Goal: Information Seeking & Learning: Check status

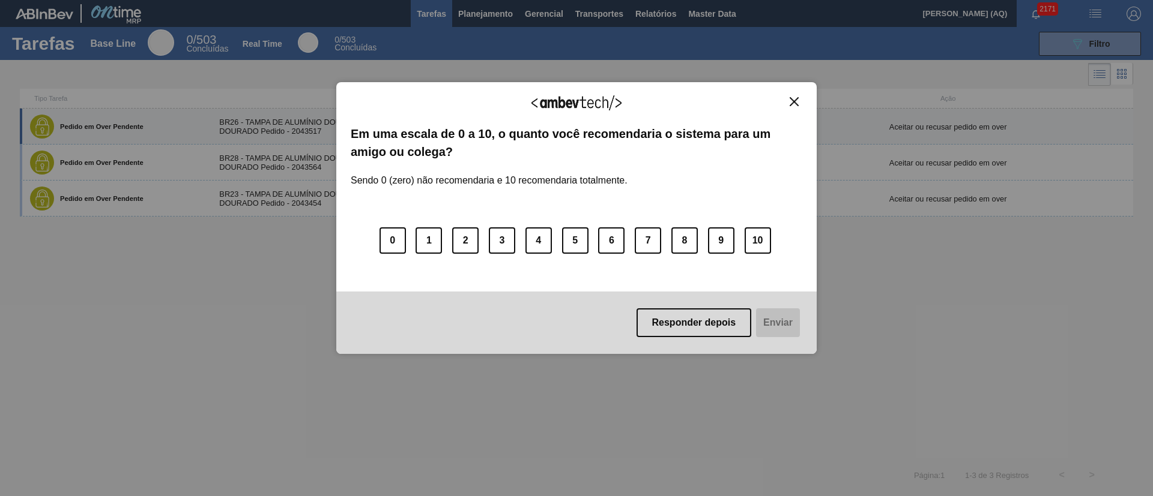
drag, startPoint x: 797, startPoint y: 101, endPoint x: 728, endPoint y: 138, distance: 78.1
click at [797, 102] on img "Close" at bounding box center [793, 101] width 9 height 9
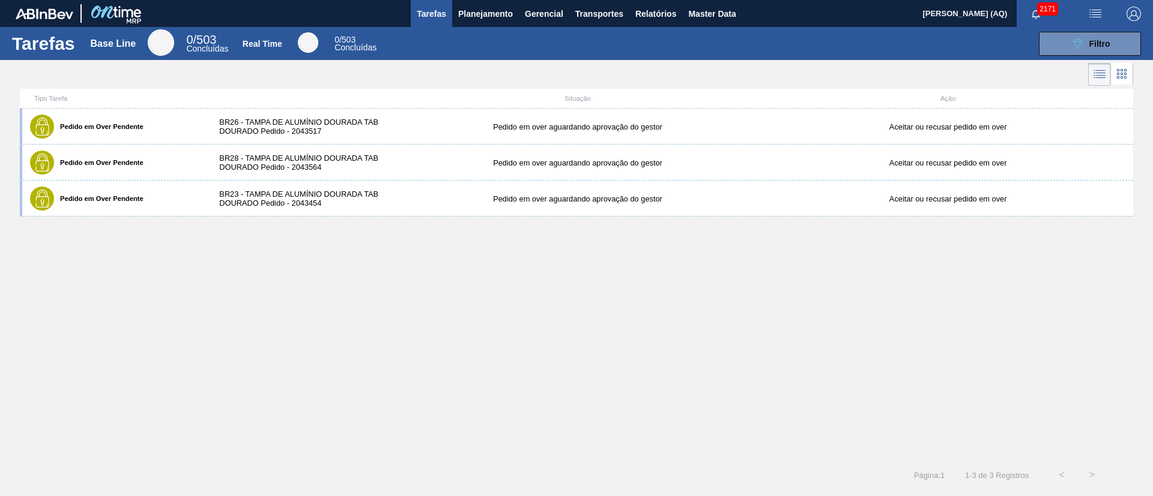
click at [457, 302] on div "Pedido em Over Pendente BR26 - [GEOGRAPHIC_DATA] DE ALUMÍNIO DOURADA TAB DOURAD…" at bounding box center [576, 285] width 1113 height 352
click at [495, 9] on span "Planejamento" at bounding box center [485, 14] width 55 height 14
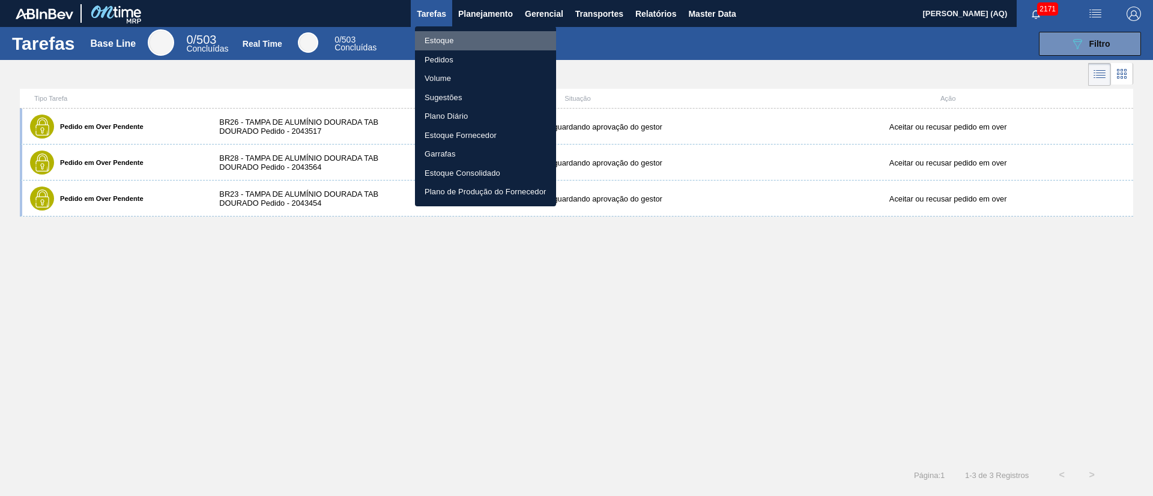
click at [433, 40] on li "Estoque" at bounding box center [485, 40] width 141 height 19
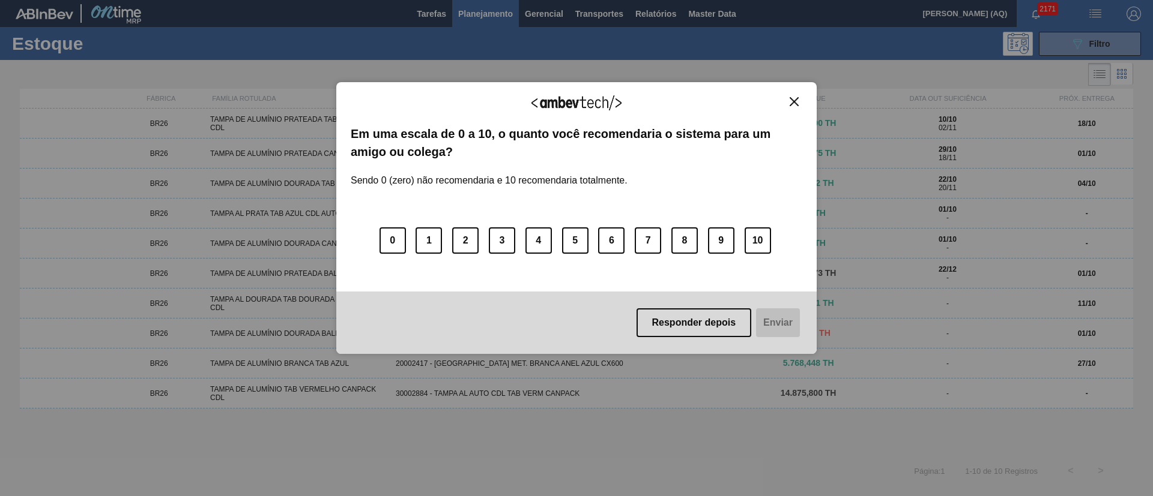
click at [798, 104] on img "Close" at bounding box center [793, 101] width 9 height 9
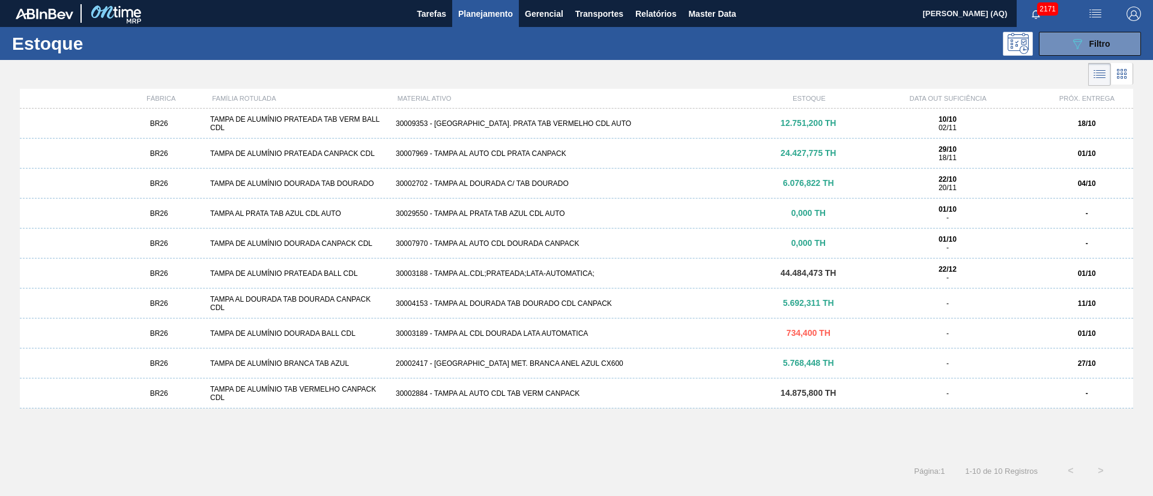
click at [663, 61] on div at bounding box center [566, 74] width 1133 height 29
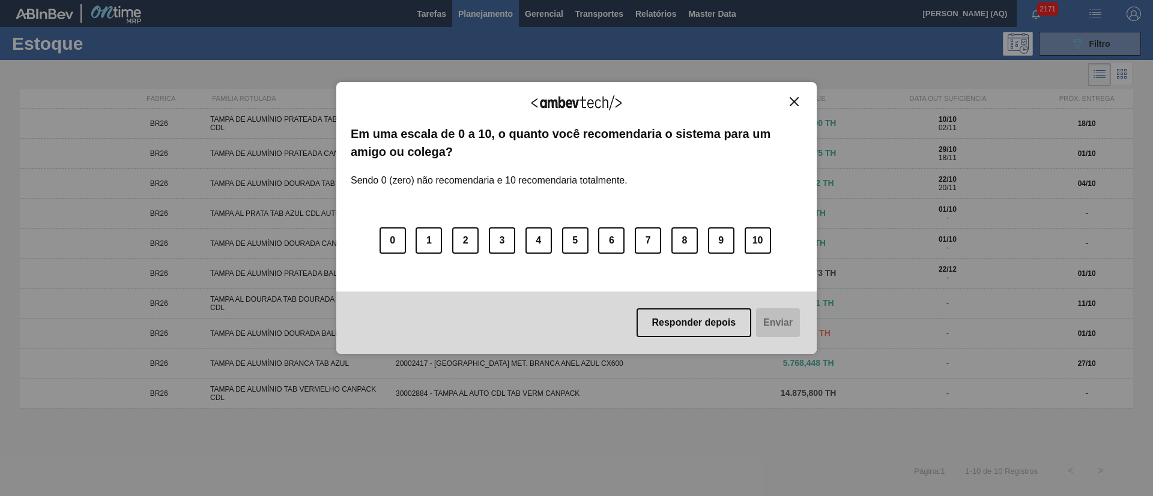
click at [792, 95] on div "Agradecemos seu feedback! Em uma escala de 0 a 10, o quanto você recomendaria o…" at bounding box center [576, 218] width 480 height 273
click at [798, 103] on button "Close" at bounding box center [794, 102] width 16 height 10
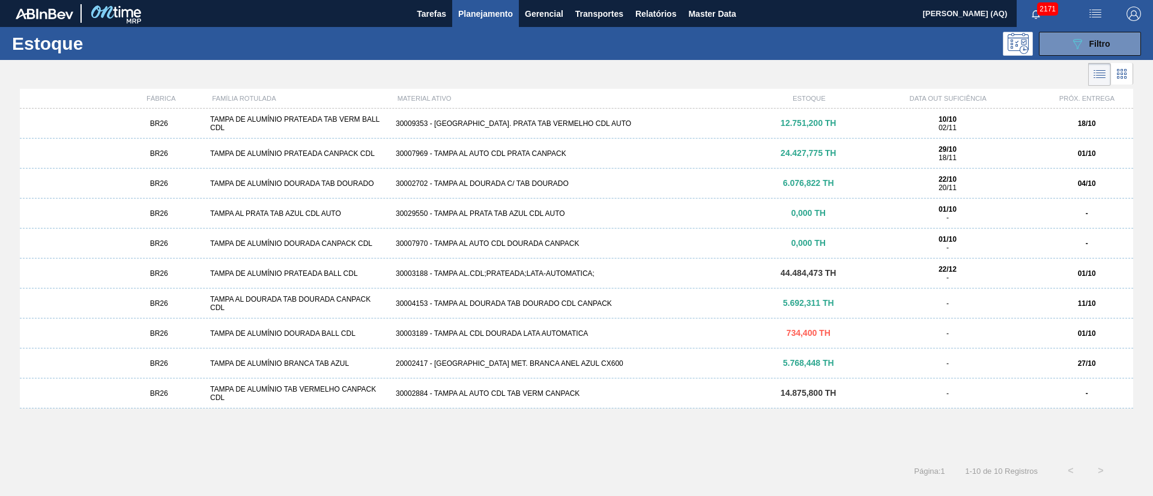
click at [680, 69] on div at bounding box center [566, 74] width 1133 height 29
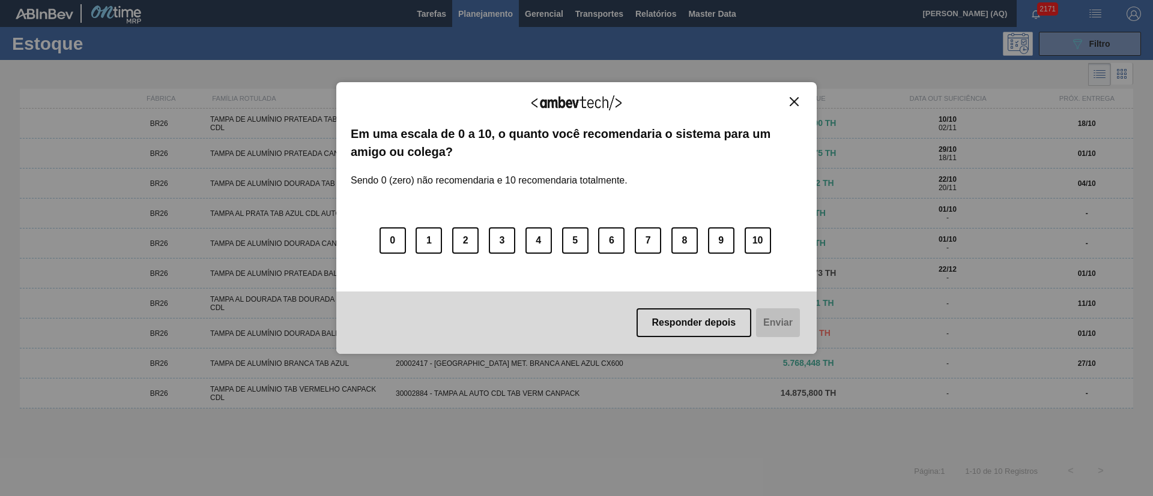
click at [794, 99] on img "Close" at bounding box center [793, 101] width 9 height 9
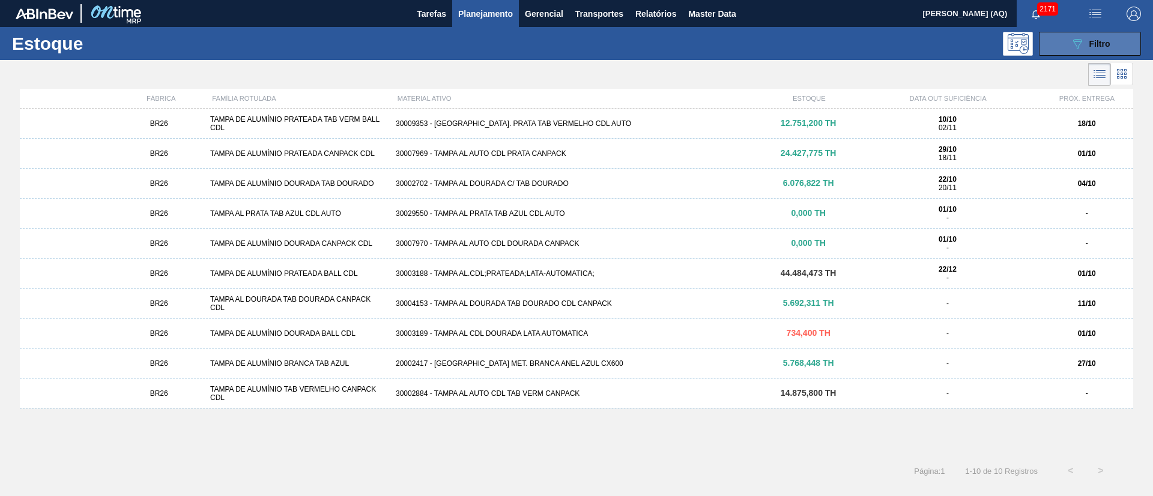
click at [1071, 34] on button "089F7B8B-B2A5-4AFE-B5C0-19BA573D28AC Filtro" at bounding box center [1089, 44] width 102 height 24
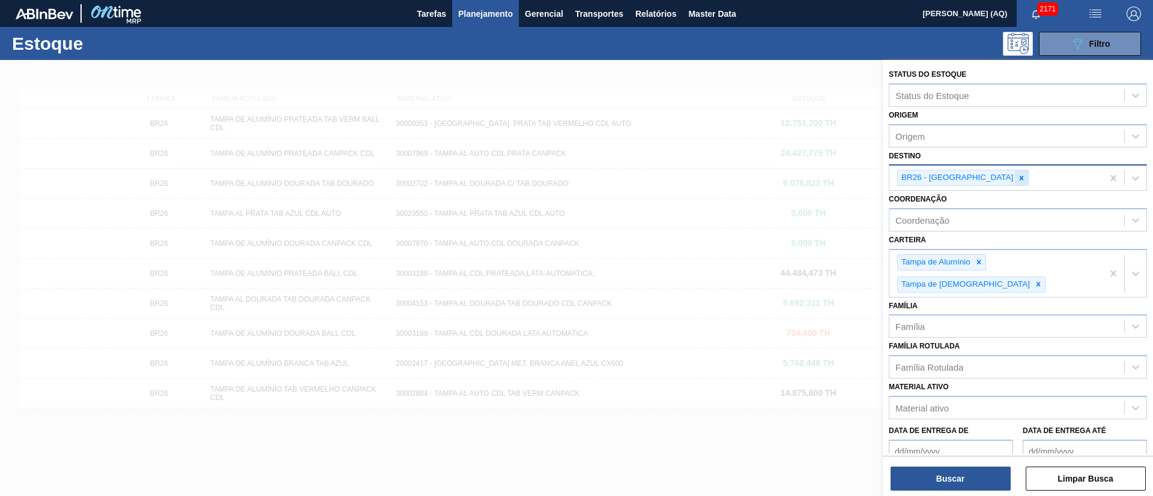
click at [1017, 181] on icon at bounding box center [1021, 178] width 8 height 8
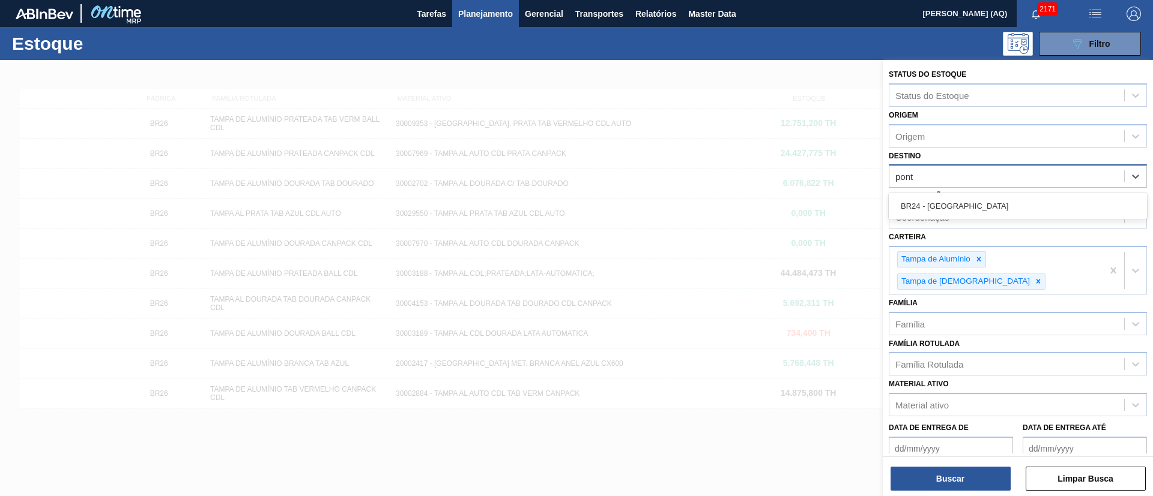
type input "ponta"
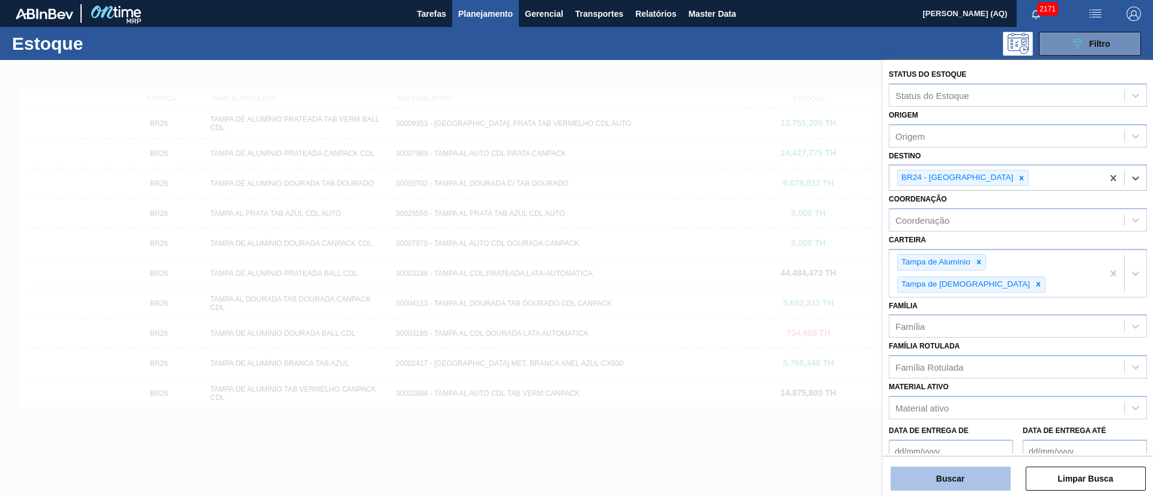
click at [973, 486] on button "Buscar" at bounding box center [950, 479] width 120 height 24
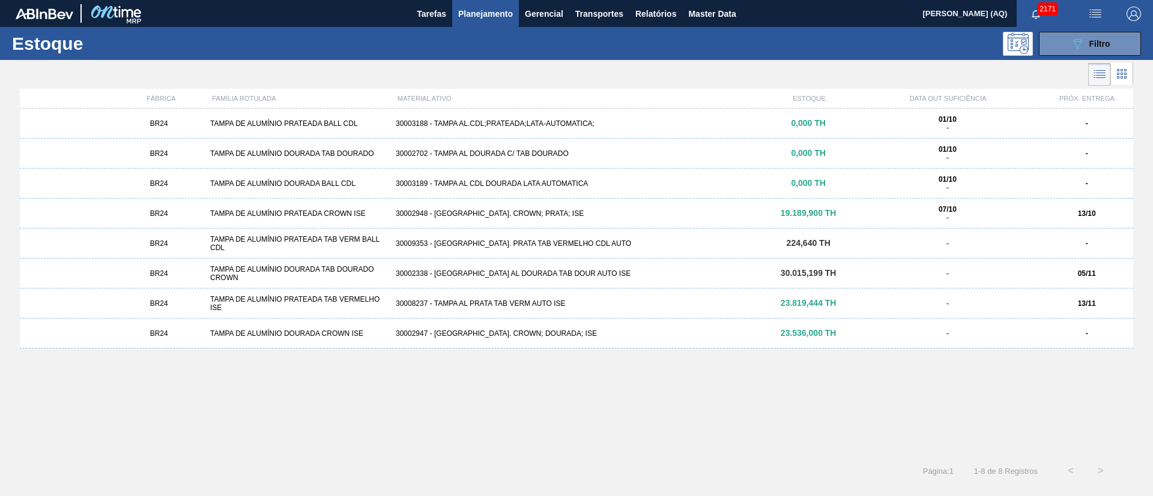
click at [586, 303] on div "30008237 - TAMPA AL PRATA TAB VERM AUTO ISE" at bounding box center [576, 304] width 371 height 8
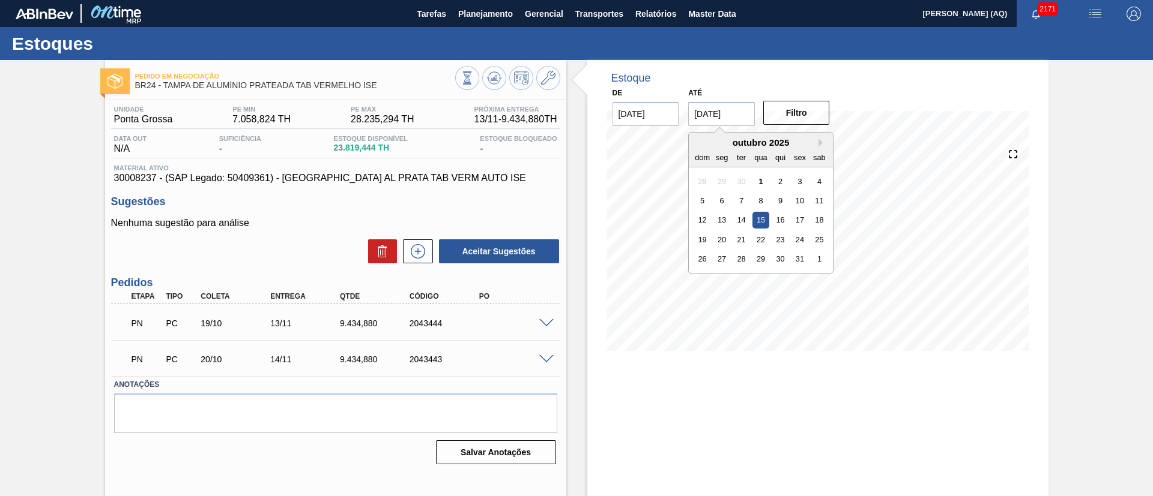
click at [717, 113] on input "[DATE]" at bounding box center [721, 114] width 67 height 24
click at [702, 262] on div "26" at bounding box center [702, 259] width 16 height 16
click at [731, 122] on input "[DATE]" at bounding box center [721, 114] width 67 height 24
click at [821, 146] on button "Next Month" at bounding box center [822, 143] width 8 height 8
click at [705, 280] on div "30" at bounding box center [702, 279] width 16 height 16
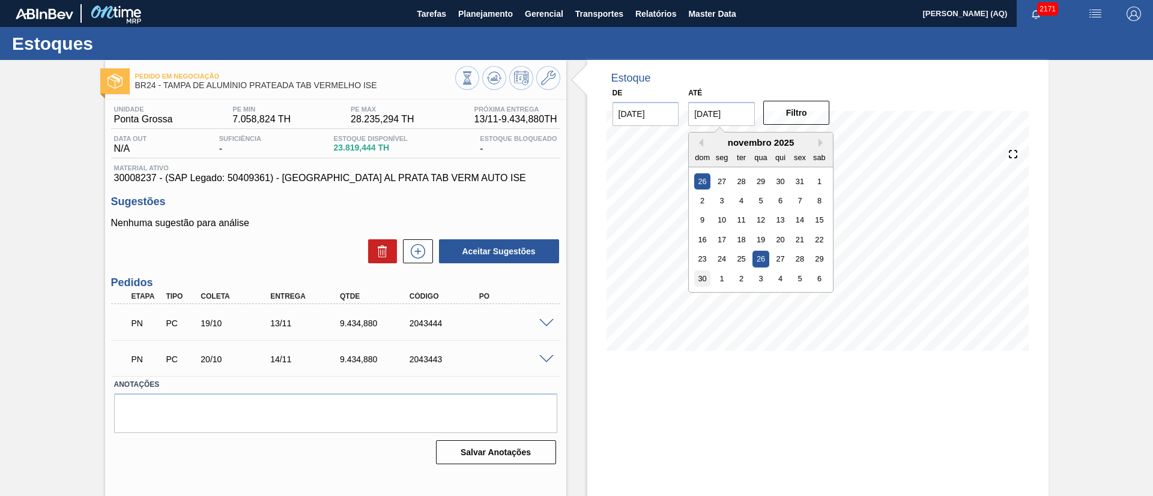
type input "[DATE]"
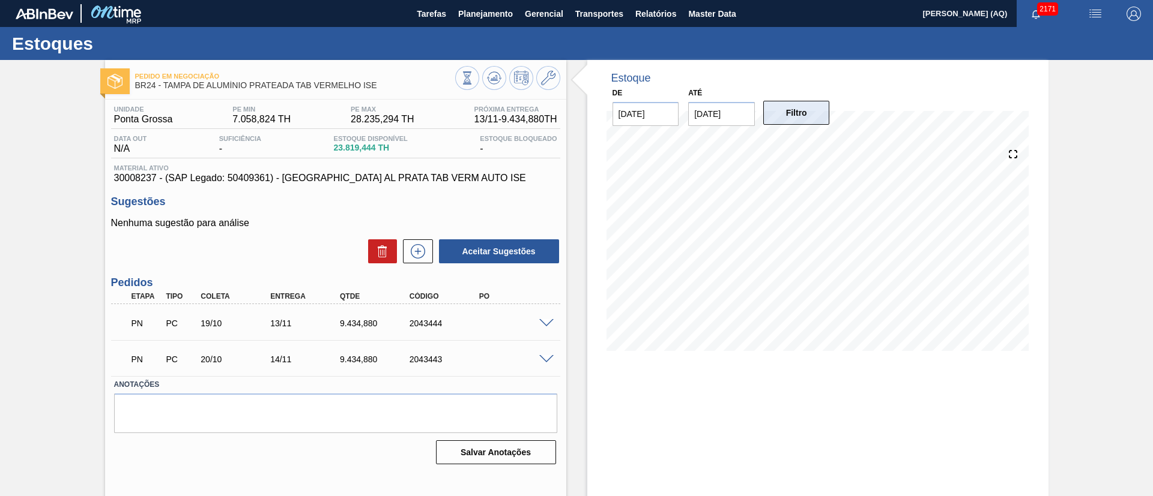
click at [801, 119] on button "Filtro" at bounding box center [796, 113] width 67 height 24
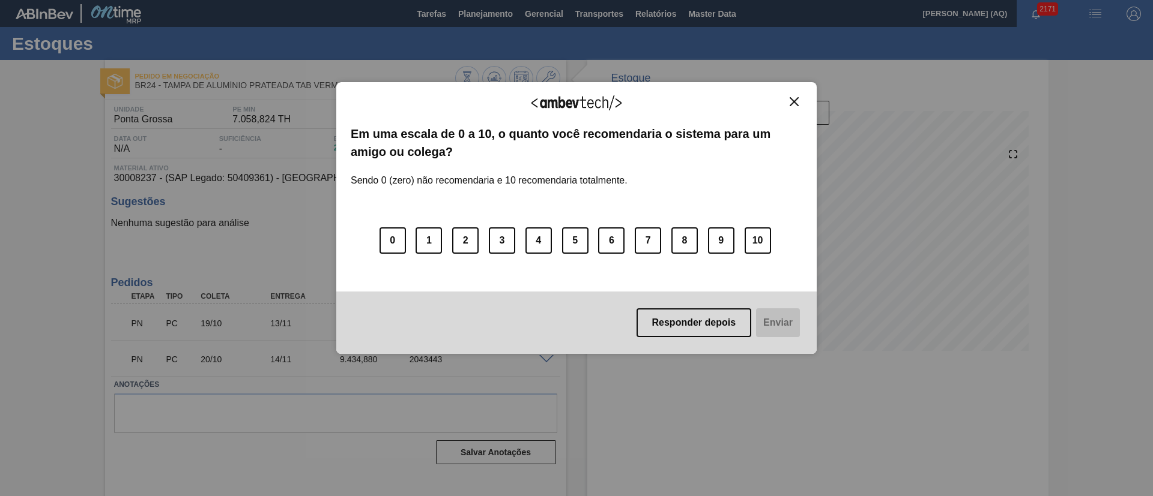
click at [795, 103] on img "Close" at bounding box center [793, 101] width 9 height 9
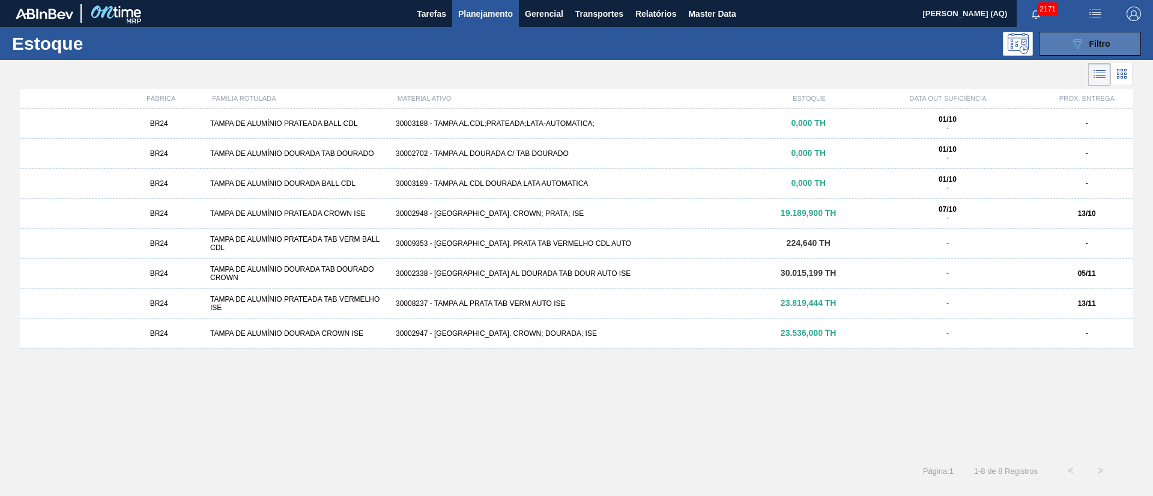
click at [1050, 42] on button "089F7B8B-B2A5-4AFE-B5C0-19BA573D28AC Filtro" at bounding box center [1089, 44] width 102 height 24
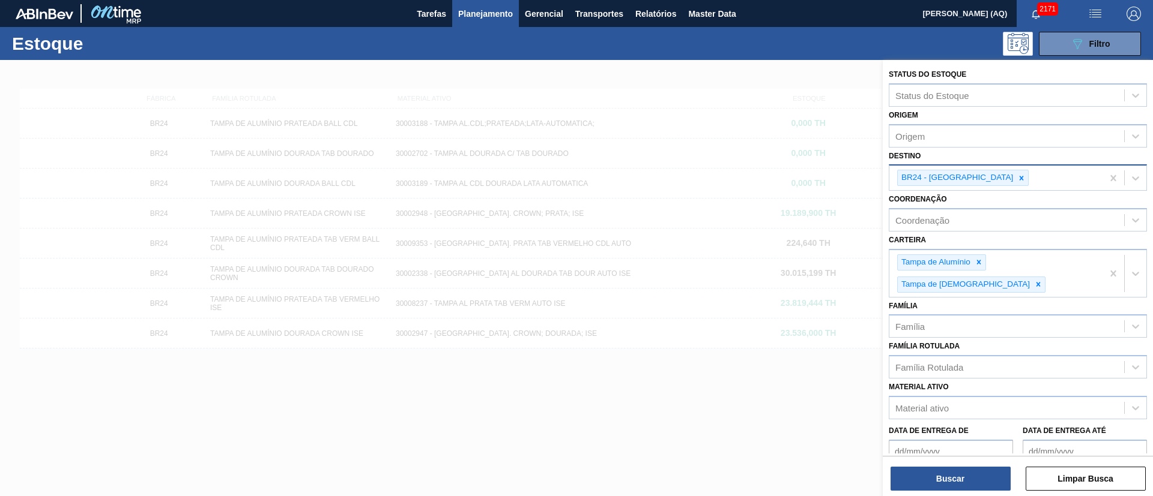
click at [1017, 178] on icon at bounding box center [1021, 178] width 8 height 8
click at [758, 361] on div at bounding box center [576, 308] width 1153 height 496
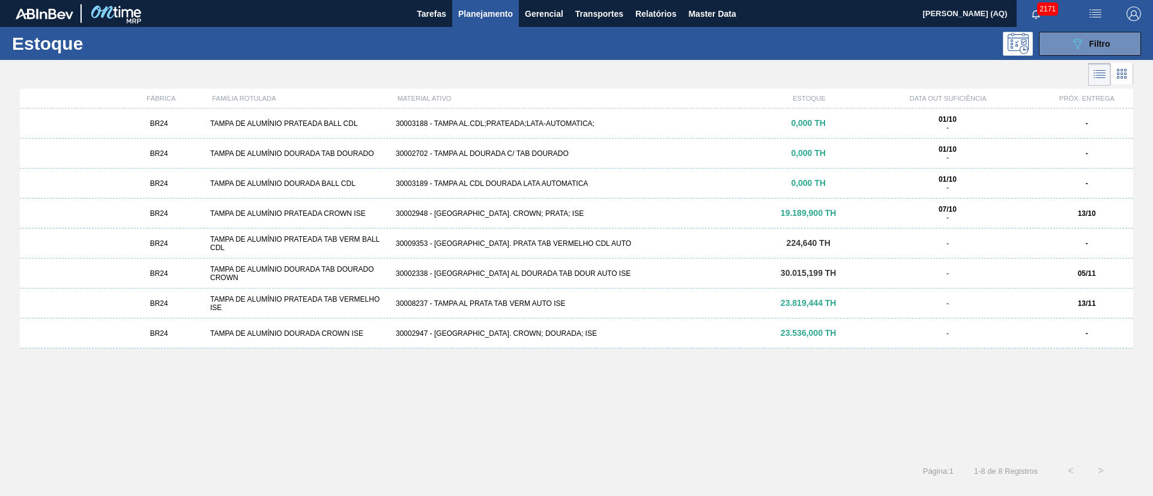
click at [704, 212] on div "30002948 - [GEOGRAPHIC_DATA]. CROWN; PRATA; ISE" at bounding box center [576, 213] width 371 height 8
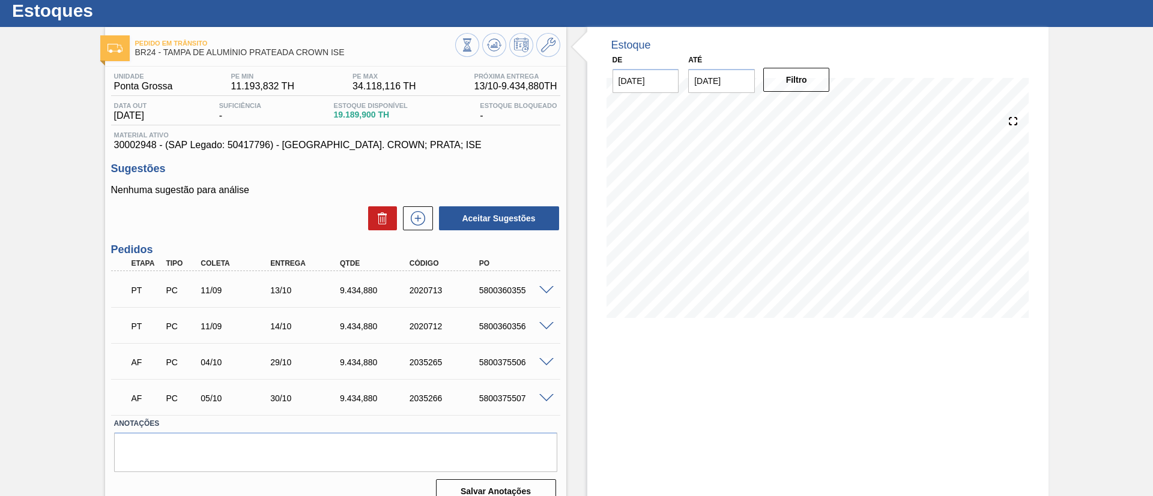
scroll to position [50, 0]
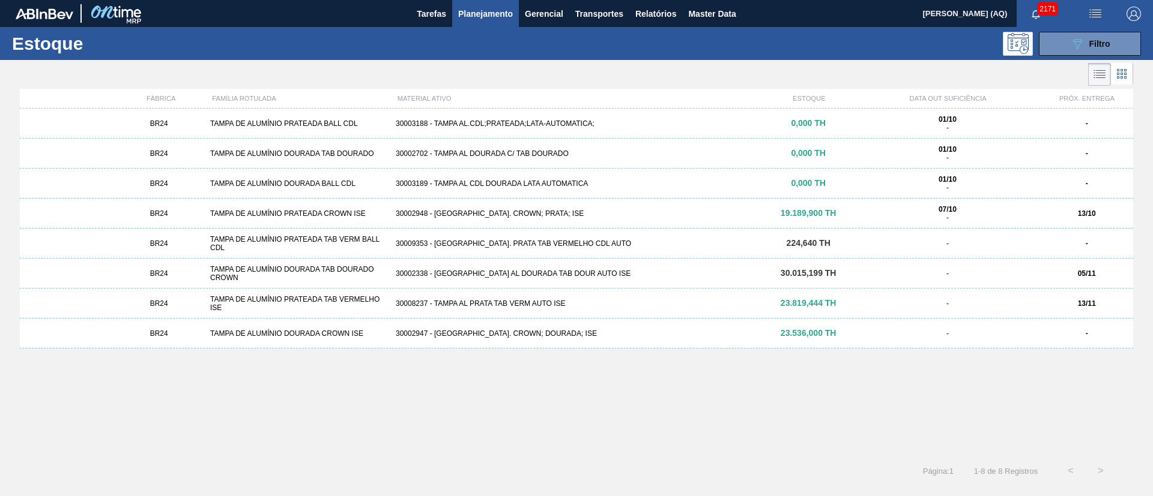
click at [715, 270] on div "30002338 - [GEOGRAPHIC_DATA] AL DOURADA TAB DOUR AUTO ISE" at bounding box center [576, 274] width 371 height 8
click at [776, 339] on div "BR24 TAMPA DE ALUMÍNIO DOURADA CROWN ISE 30002947 - [GEOGRAPHIC_DATA] AL. CROWN…" at bounding box center [576, 334] width 1113 height 30
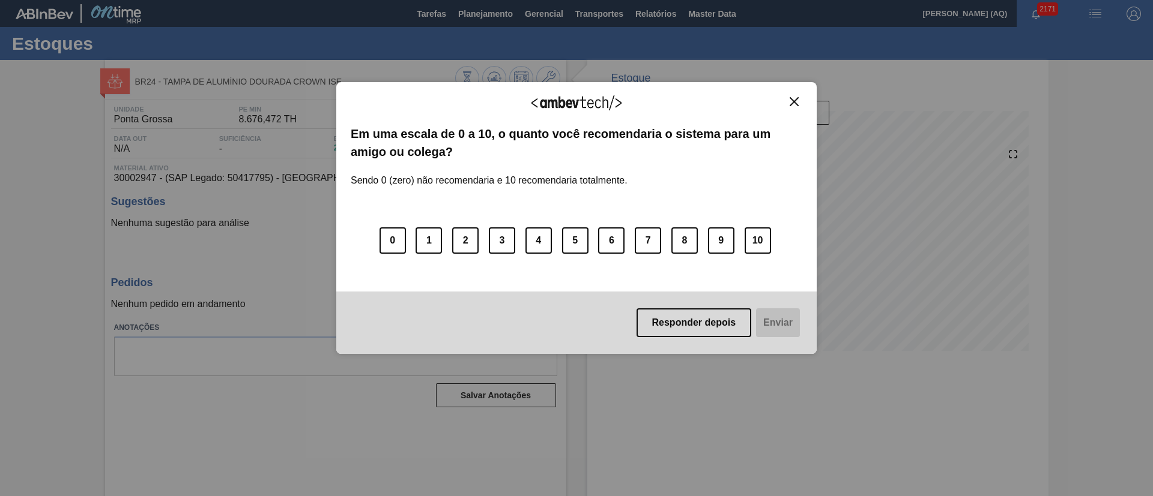
click at [796, 100] on img "Close" at bounding box center [793, 101] width 9 height 9
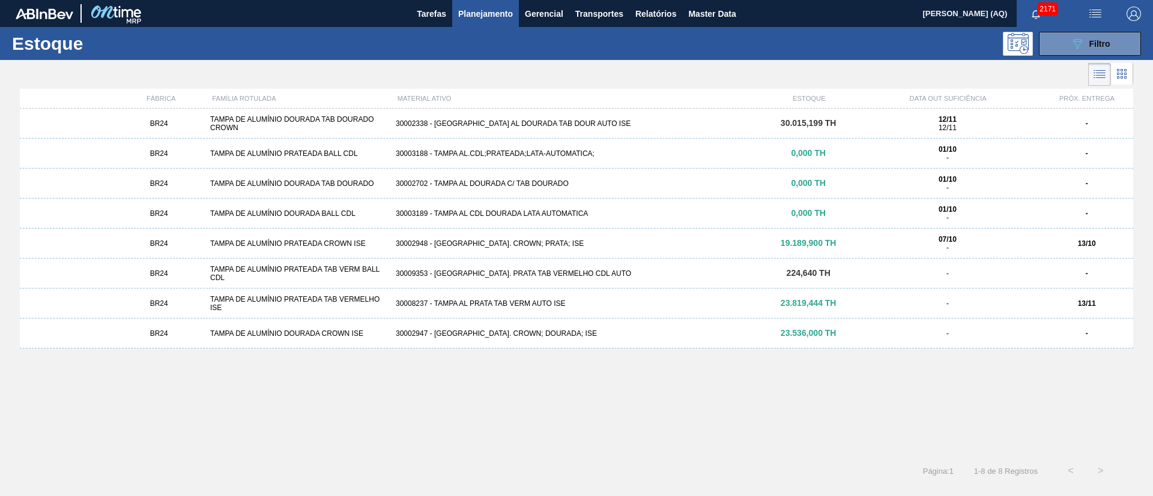
click at [737, 245] on div "30002948 - [GEOGRAPHIC_DATA]. CROWN; PRATA; ISE" at bounding box center [576, 244] width 371 height 8
click at [1060, 43] on button "089F7B8B-B2A5-4AFE-B5C0-19BA573D28AC Filtro" at bounding box center [1089, 44] width 102 height 24
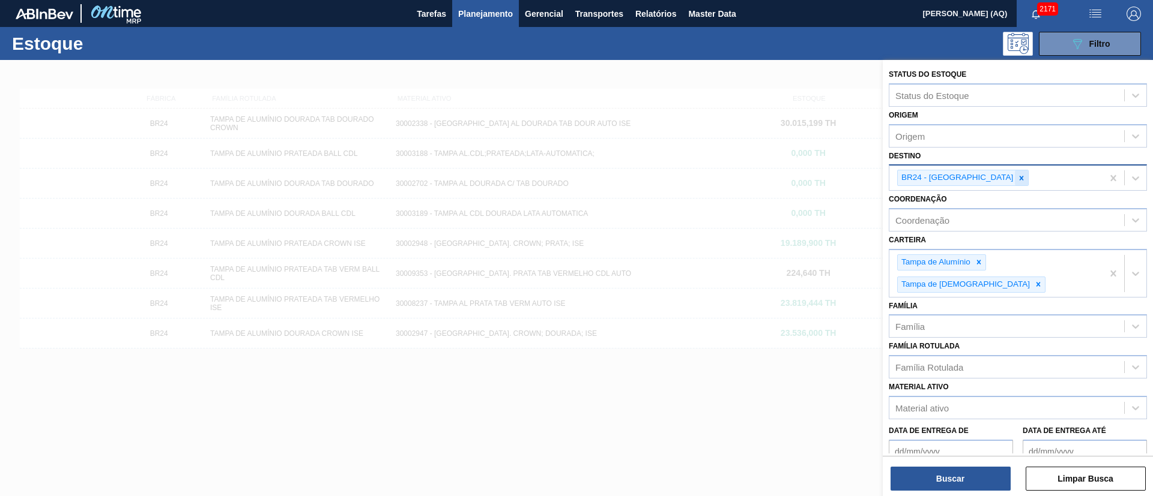
click at [1017, 181] on icon at bounding box center [1021, 178] width 8 height 8
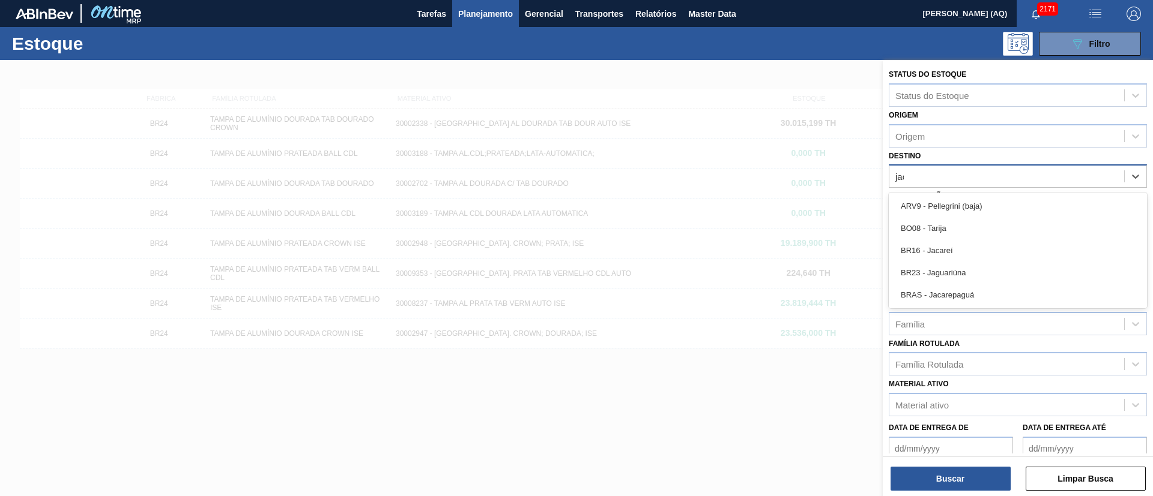
type input "jaca"
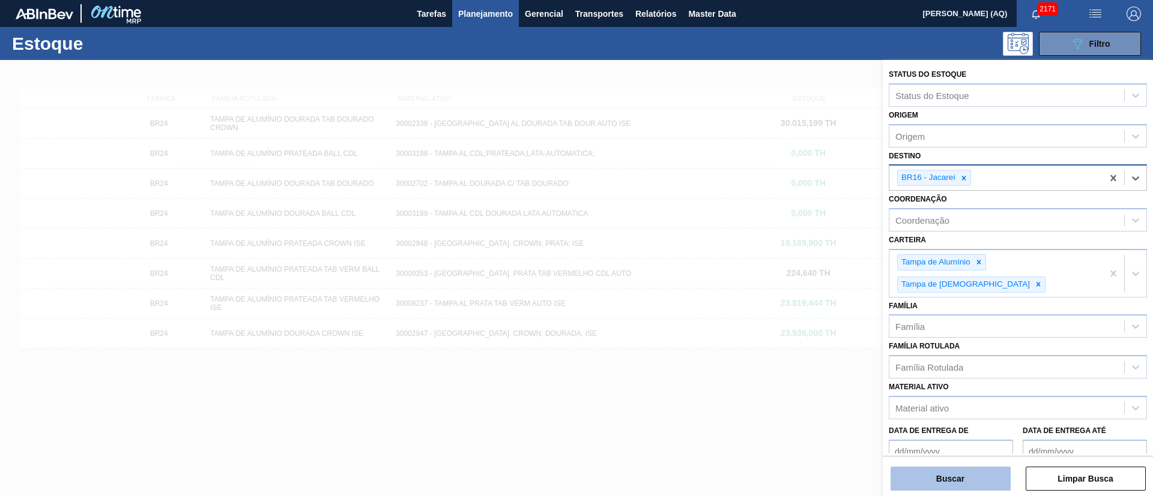
click at [938, 478] on button "Buscar" at bounding box center [950, 479] width 120 height 24
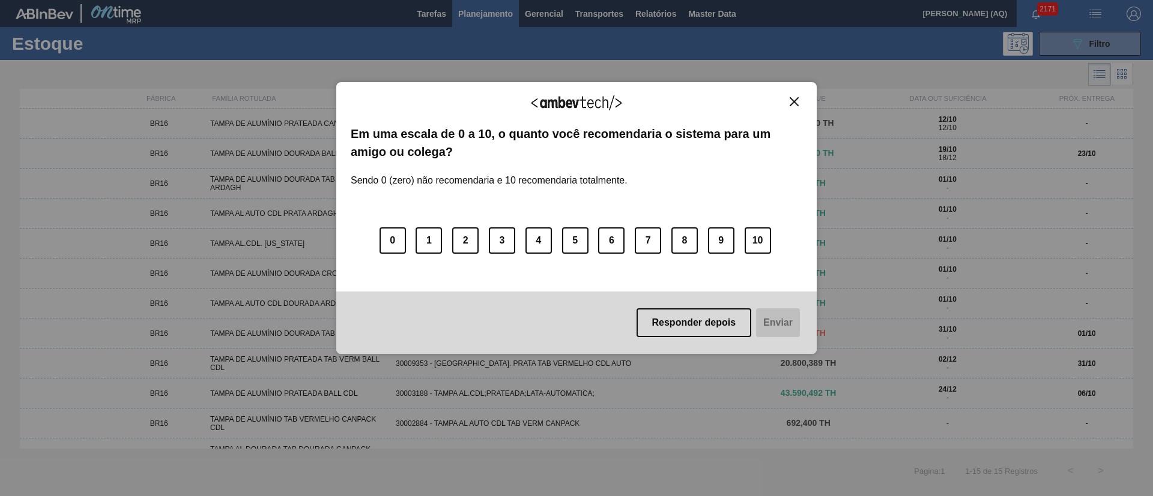
click at [795, 102] on img "Close" at bounding box center [793, 101] width 9 height 9
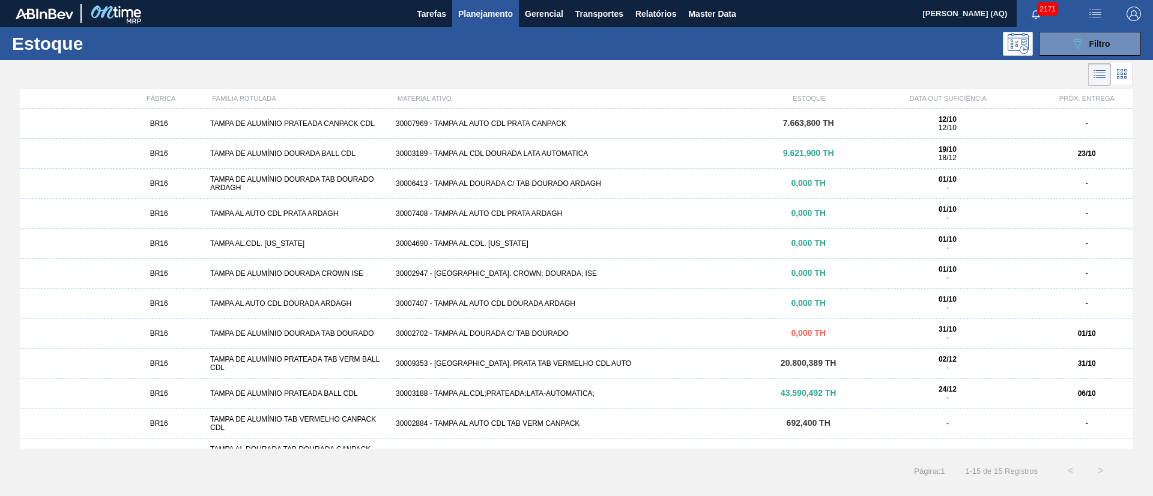
click at [858, 37] on div "089F7B8B-B2A5-4AFE-B5C0-19BA573D28AC Filtro" at bounding box center [668, 44] width 955 height 24
